Goal: Information Seeking & Learning: Find specific fact

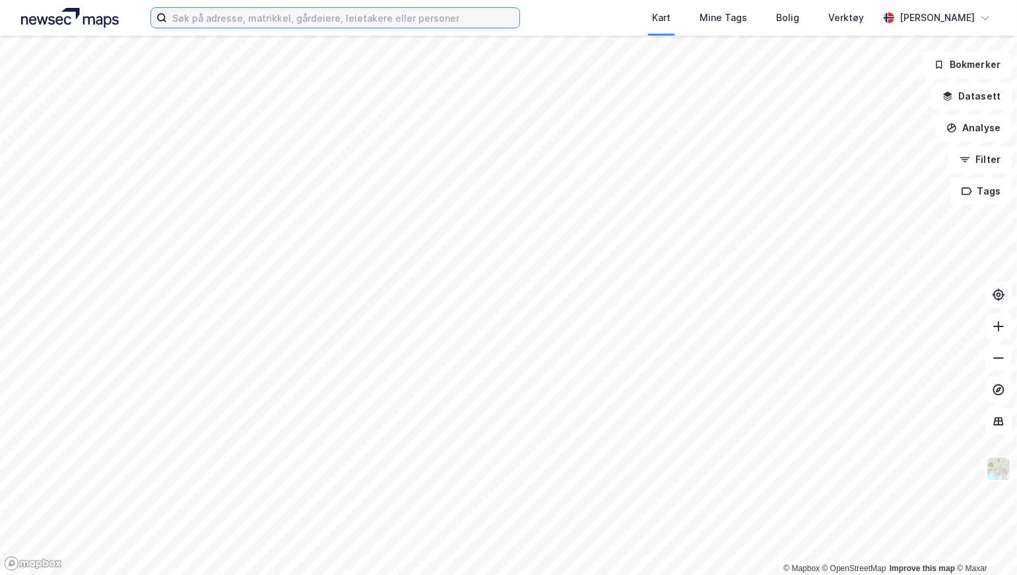
click at [402, 20] on input at bounding box center [343, 18] width 352 height 20
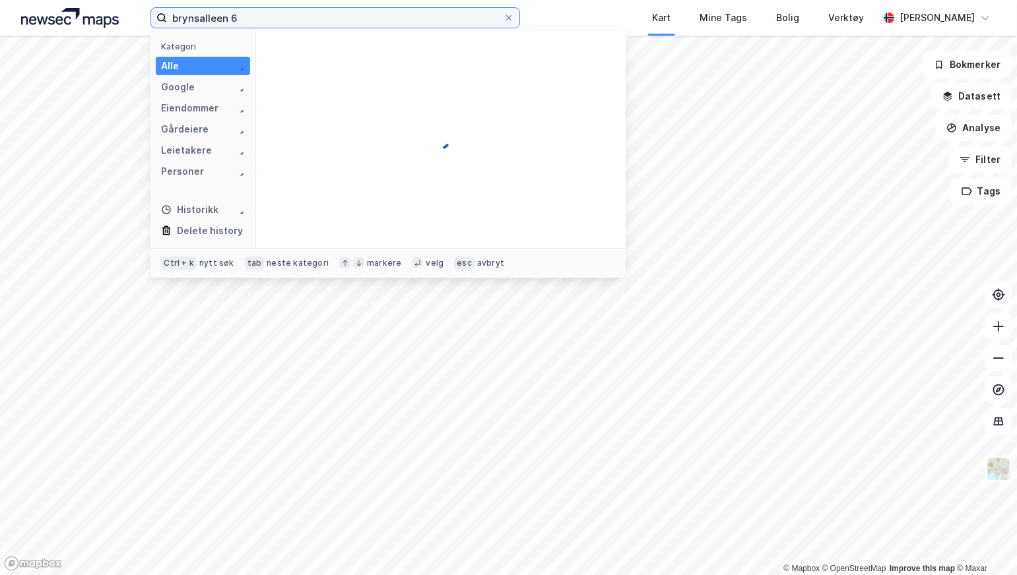
type input "brynsalleen 6"
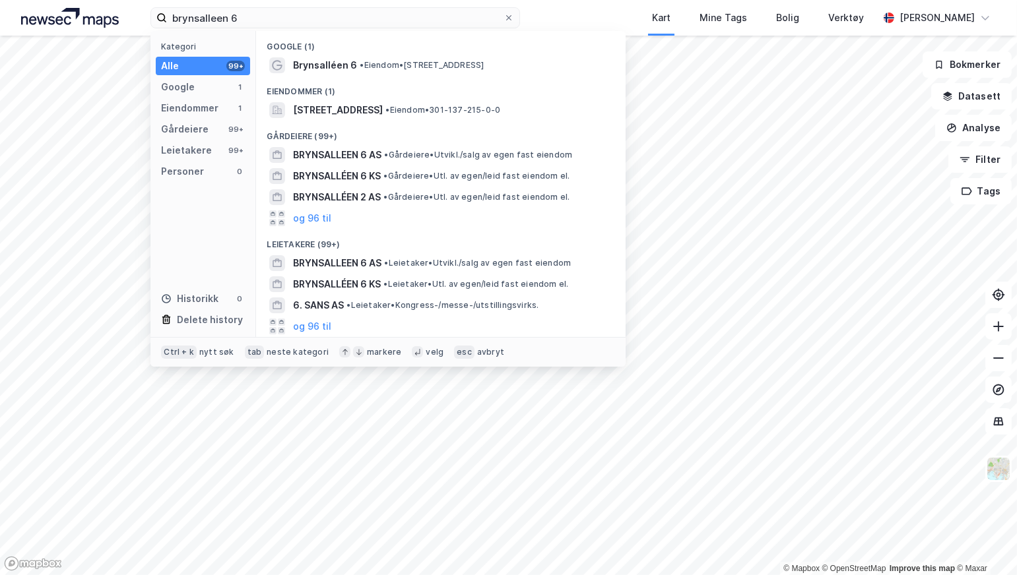
click at [405, 65] on span "• Eiendom • [STREET_ADDRESS]" at bounding box center [422, 65] width 124 height 11
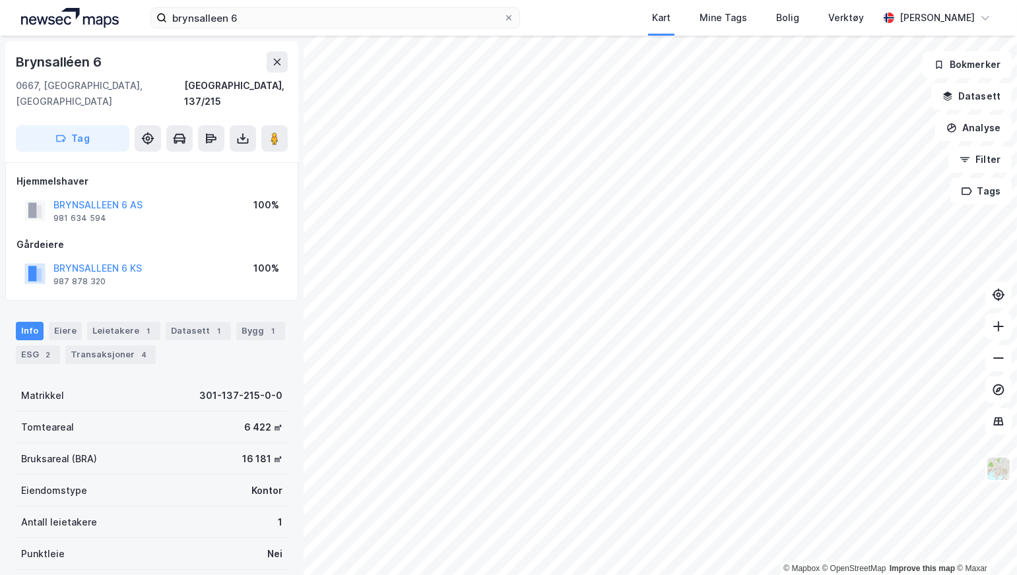
click at [127, 322] on div "Leietakere 1" at bounding box center [123, 331] width 73 height 18
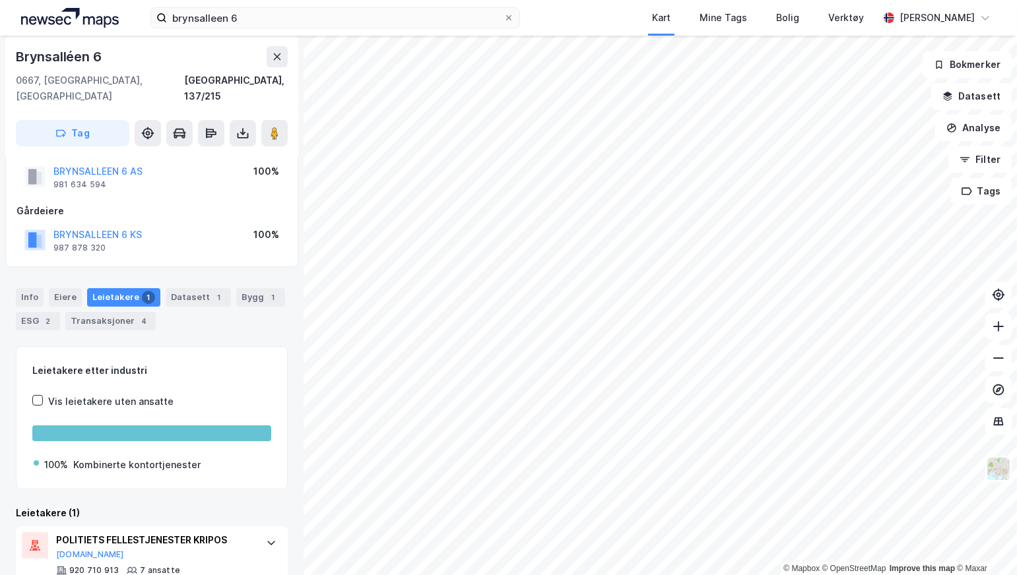
scroll to position [54, 0]
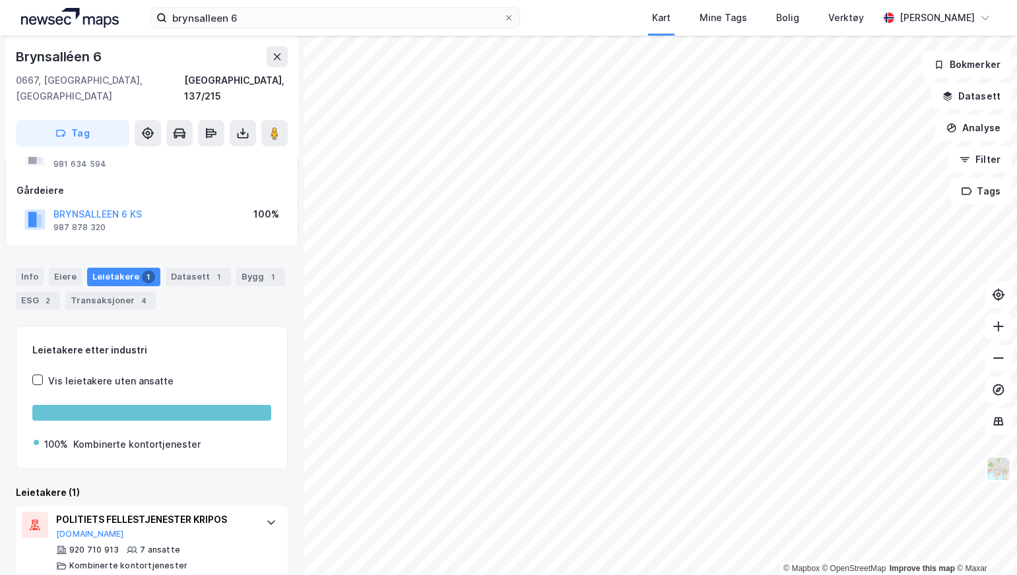
click at [220, 512] on div "POLITIETS FELLESTJENESTER KRIPOS" at bounding box center [154, 520] width 197 height 16
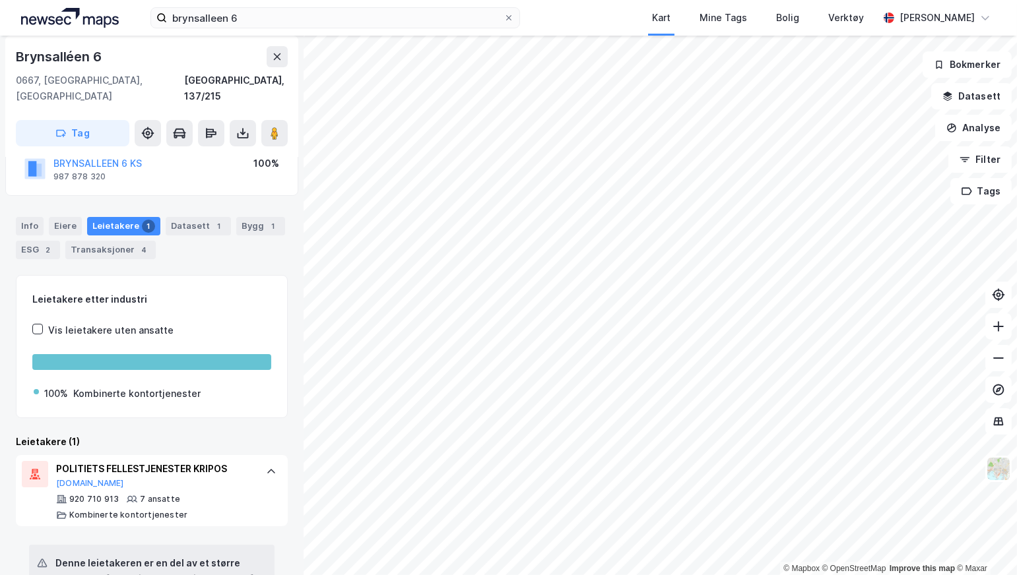
scroll to position [120, 0]
